Goal: Use online tool/utility: Utilize a website feature to perform a specific function

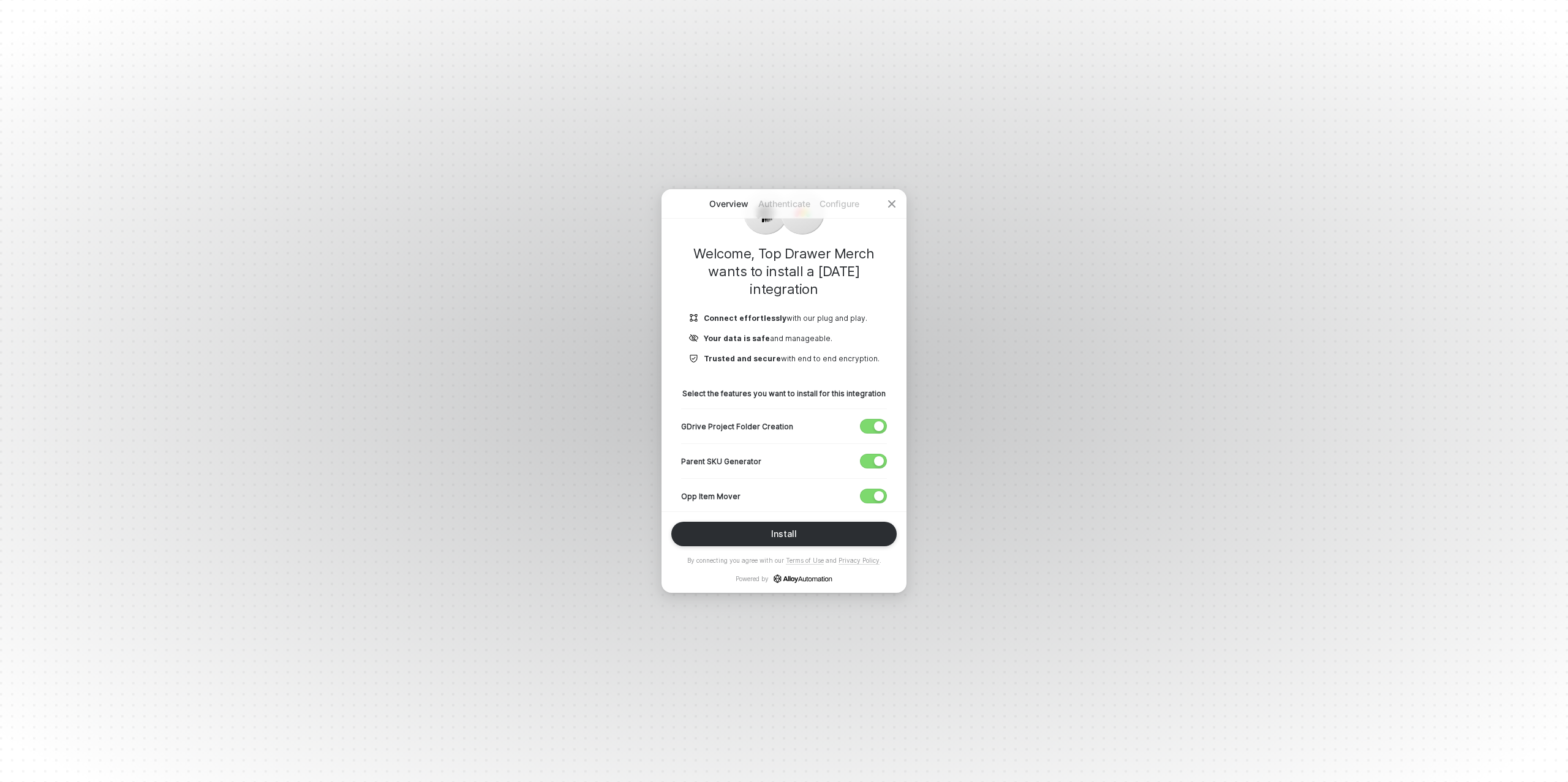
scroll to position [134, 0]
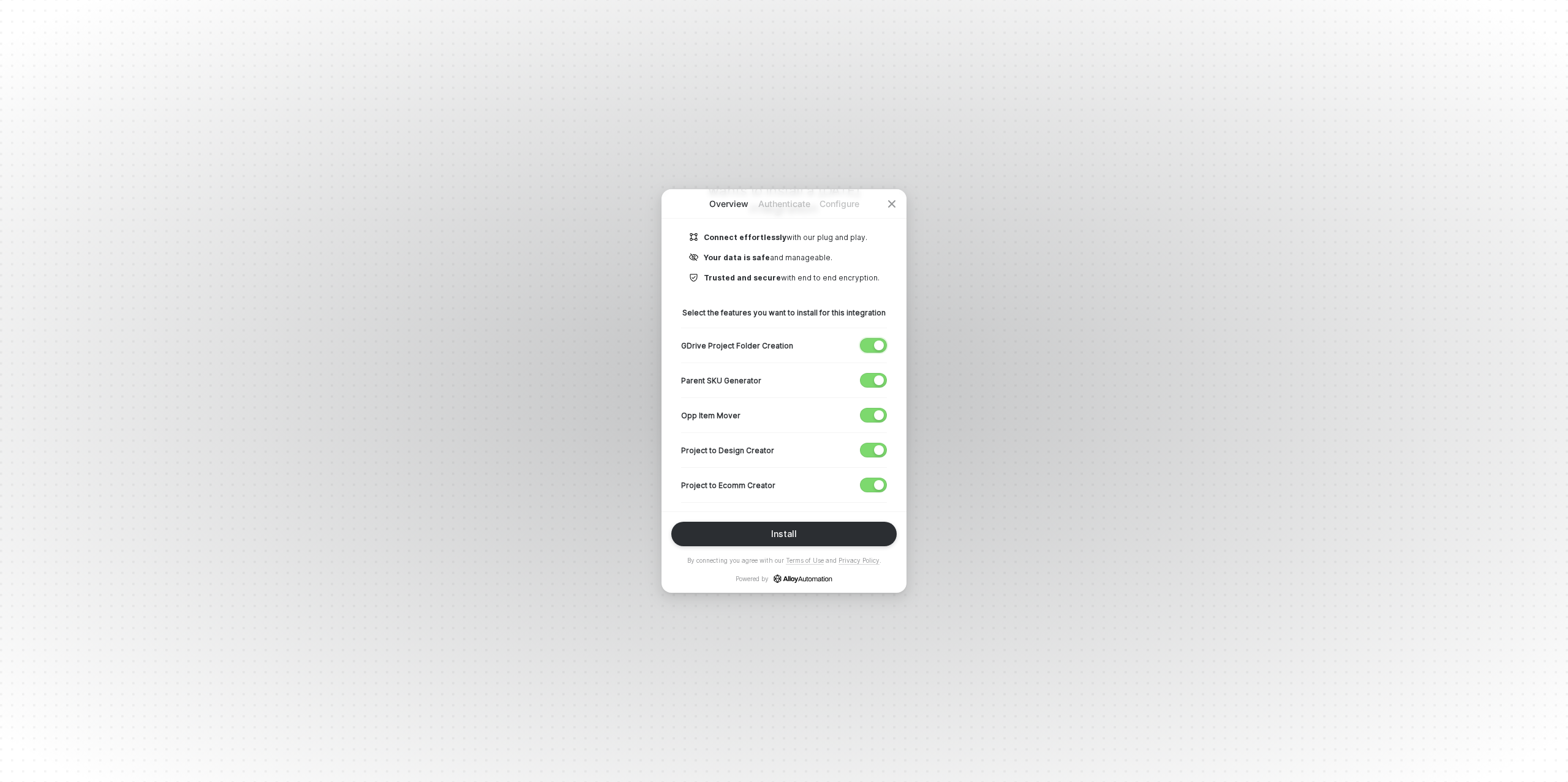
click at [879, 347] on div "button" at bounding box center [878, 345] width 10 height 10
click at [876, 376] on div "button" at bounding box center [878, 380] width 10 height 10
click at [880, 443] on div "button" at bounding box center [878, 447] width 10 height 10
click at [879, 408] on div "button" at bounding box center [878, 412] width 10 height 10
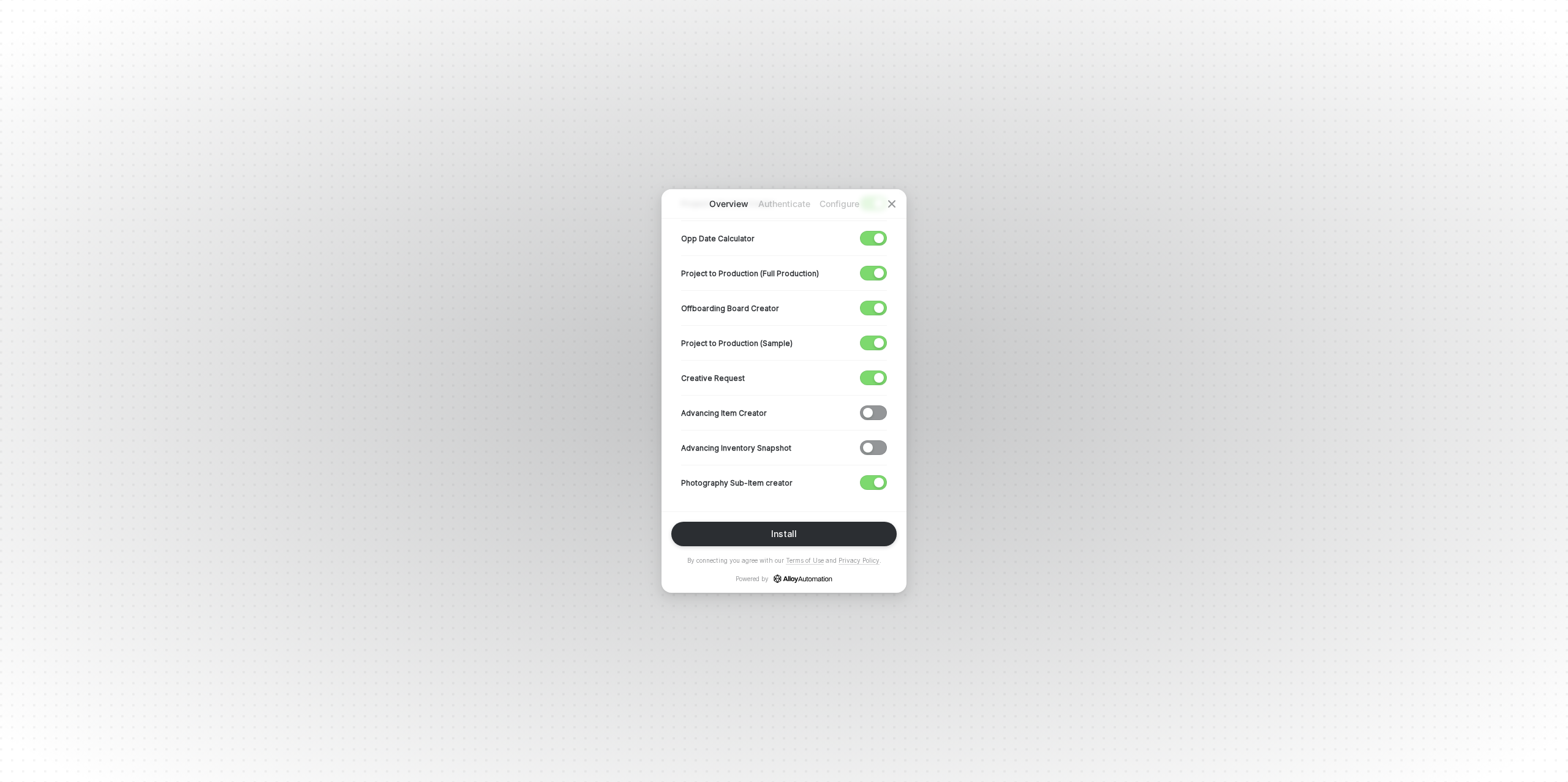
click at [876, 367] on div "Creative Request" at bounding box center [784, 378] width 206 height 35
click at [876, 373] on div "button" at bounding box center [878, 378] width 10 height 10
click at [875, 341] on div "button" at bounding box center [878, 343] width 10 height 10
click at [877, 305] on div "button" at bounding box center [878, 308] width 10 height 10
click at [879, 265] on button "button" at bounding box center [873, 273] width 27 height 15
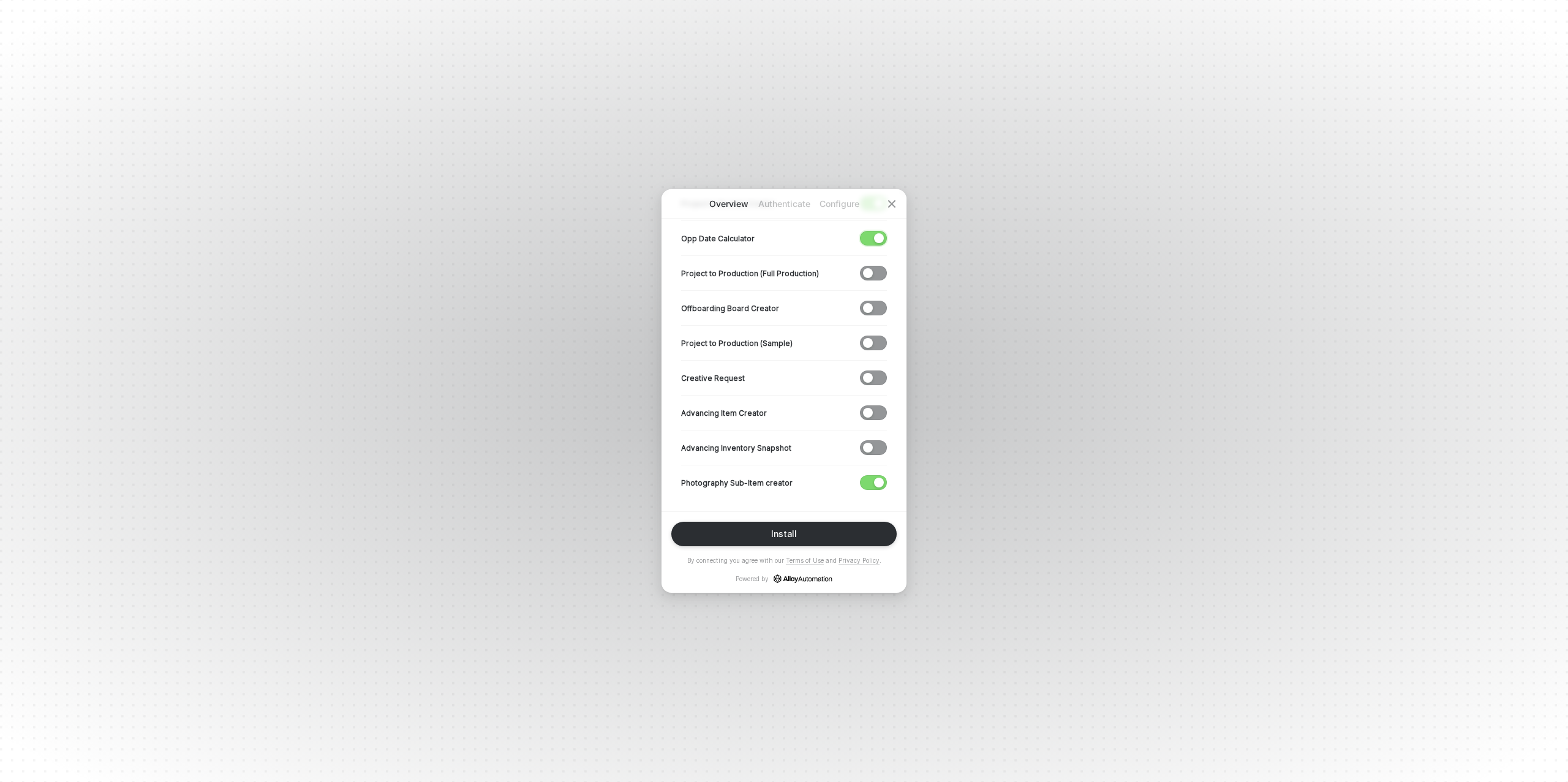
click at [876, 233] on div "button" at bounding box center [878, 238] width 10 height 10
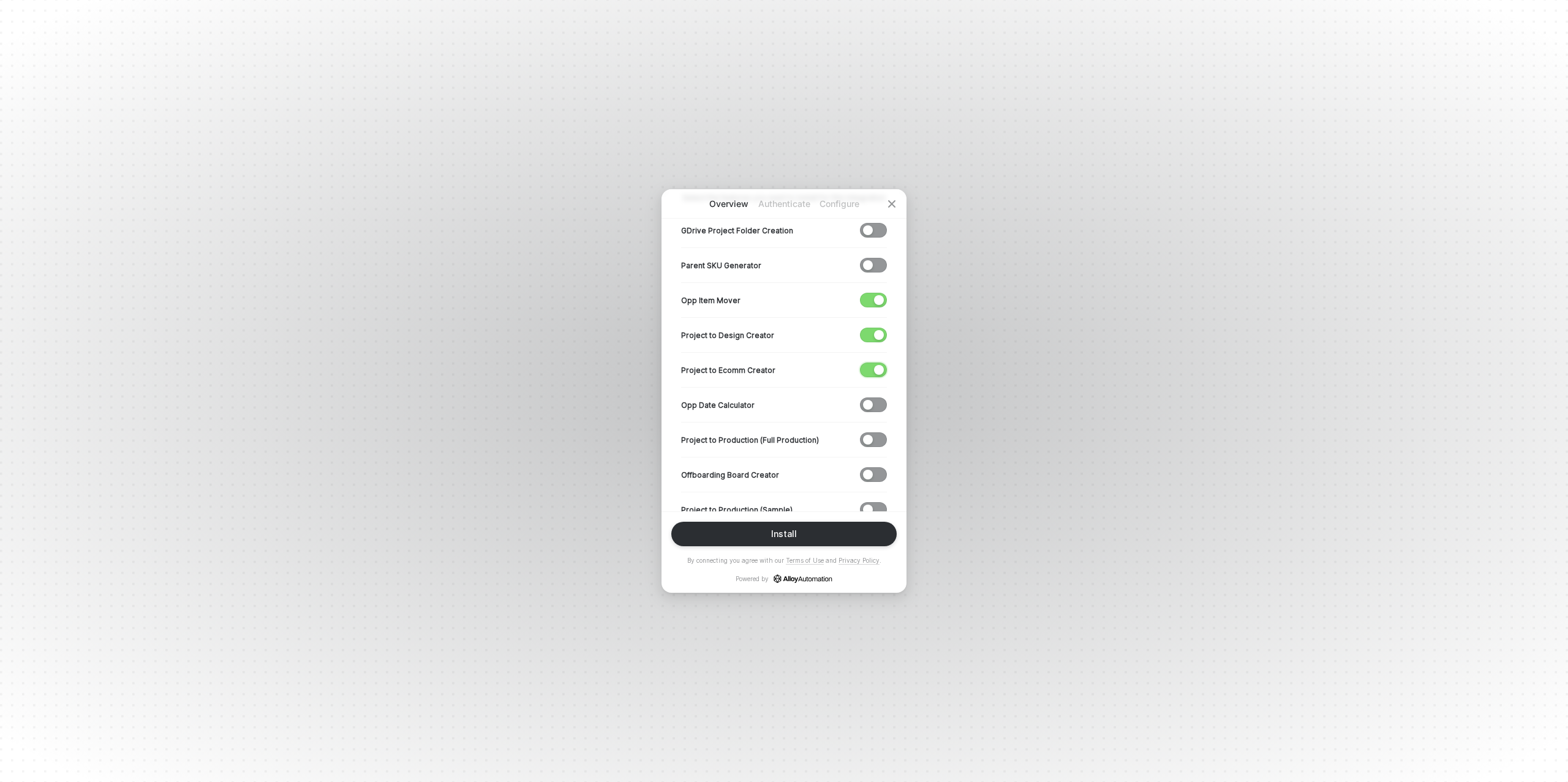
click at [878, 365] on div "button" at bounding box center [878, 370] width 10 height 10
click at [879, 334] on div "button" at bounding box center [878, 335] width 10 height 10
click at [875, 296] on div "button" at bounding box center [878, 300] width 10 height 10
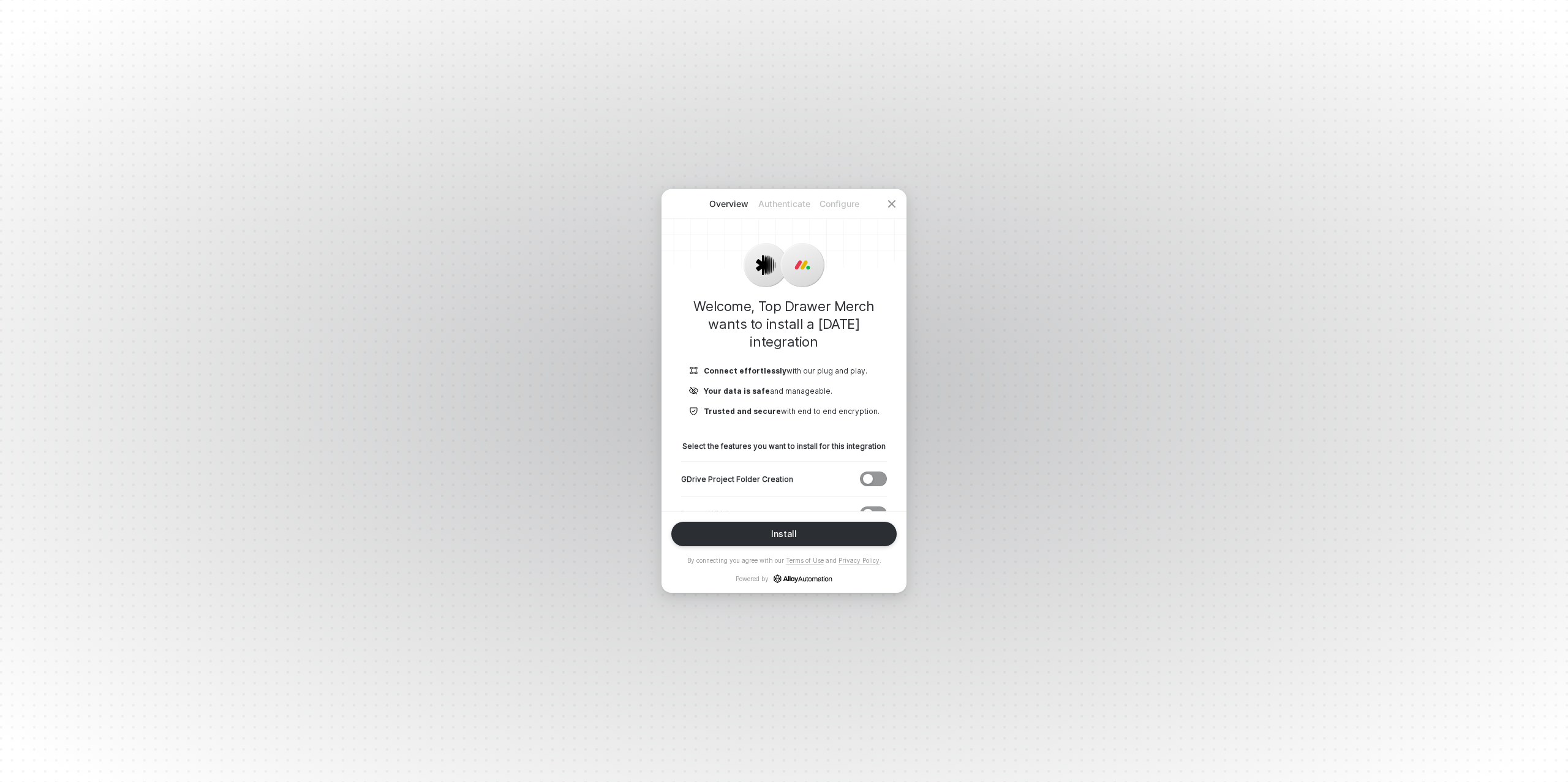
scroll to position [415, 0]
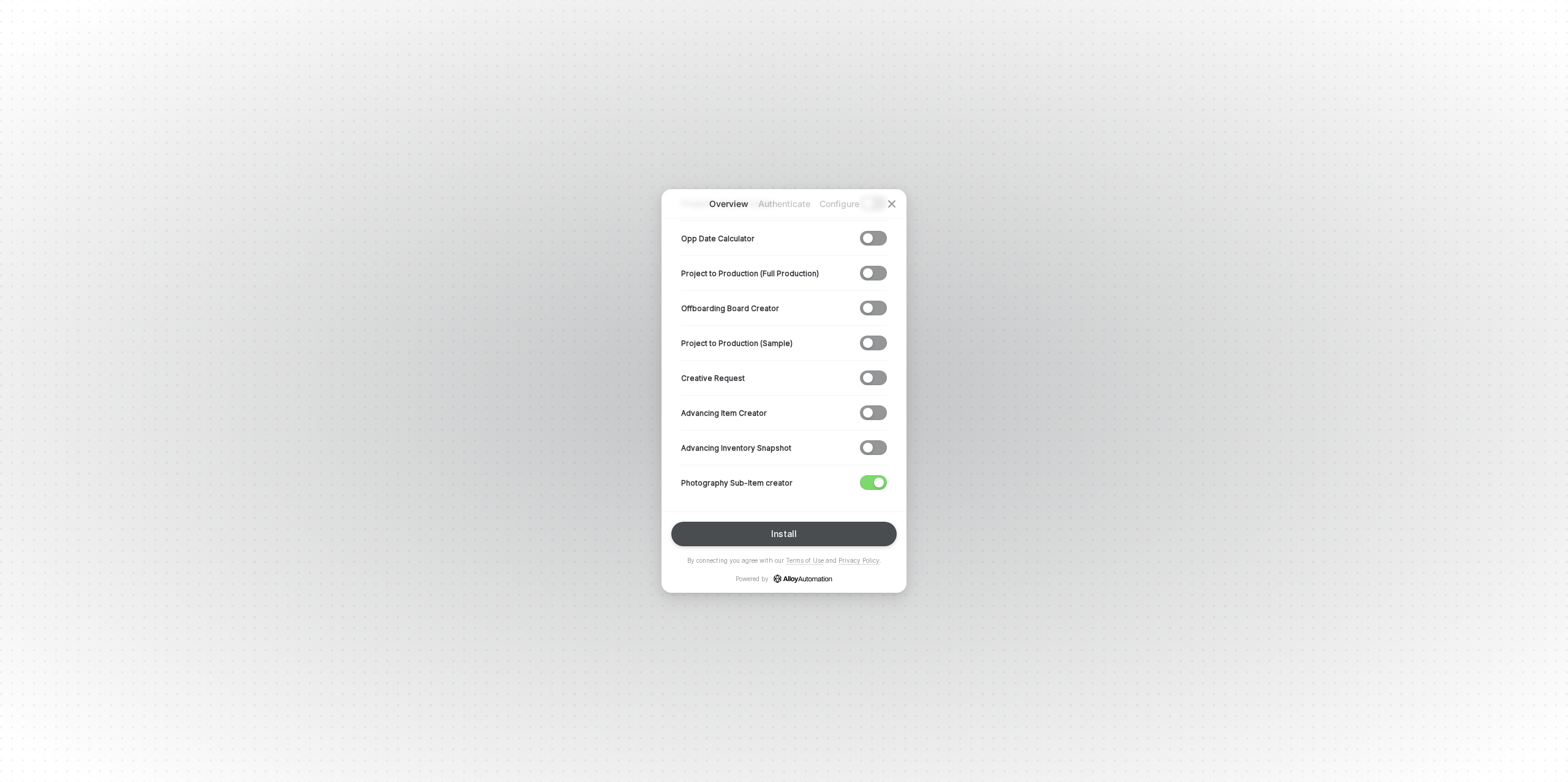
click at [785, 529] on div "Install" at bounding box center [784, 533] width 26 height 10
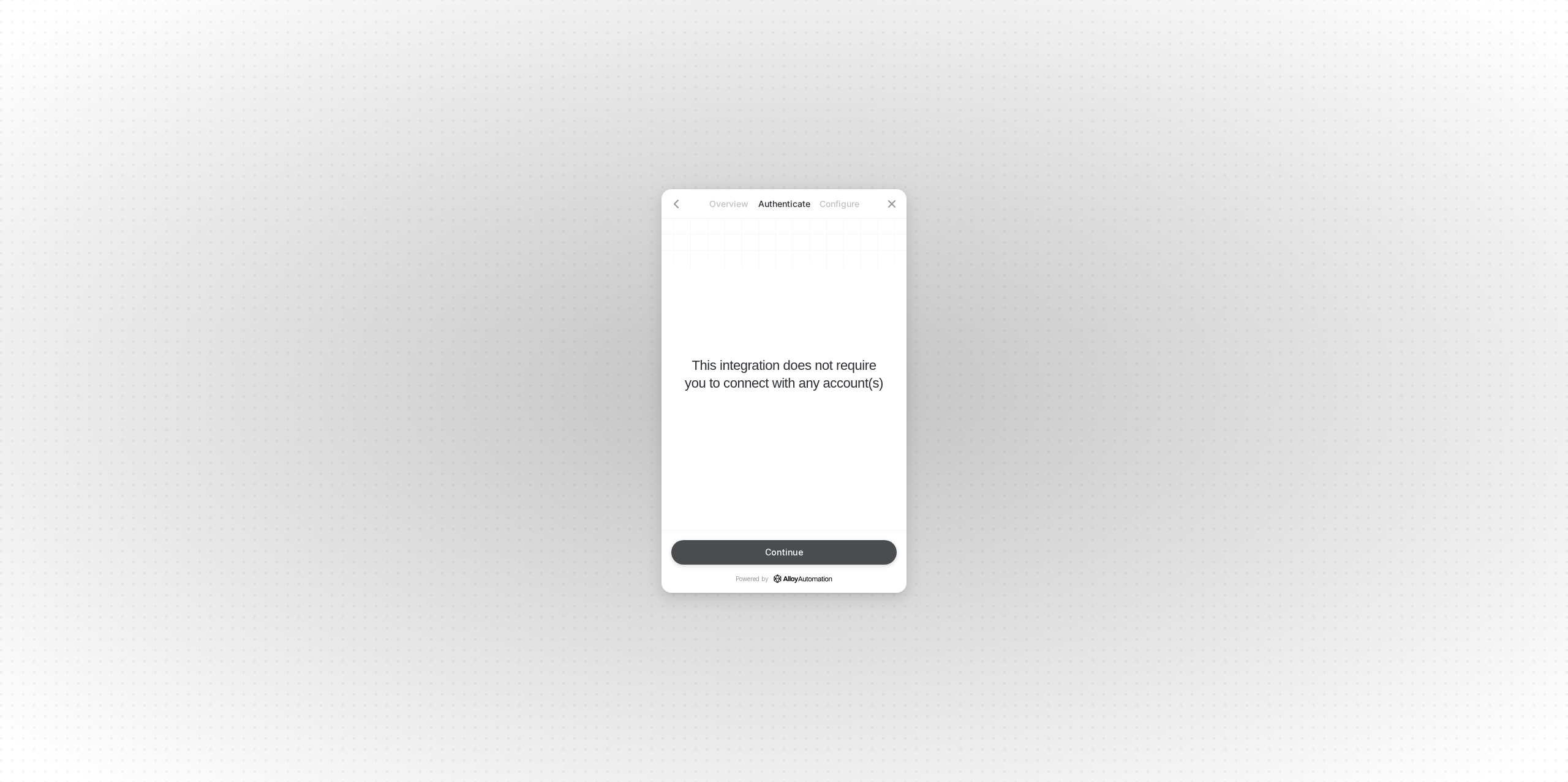
click at [786, 552] on div "Continue" at bounding box center [784, 552] width 38 height 10
click at [804, 552] on button "Finish" at bounding box center [784, 552] width 225 height 24
